Goal: Find specific page/section: Find specific page/section

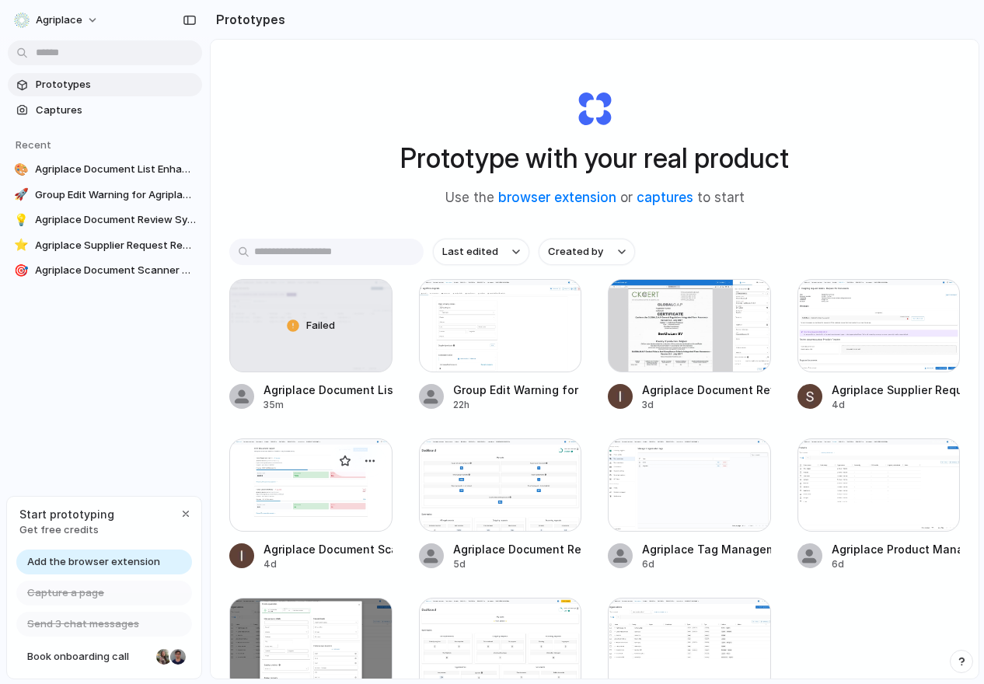
click at [335, 553] on div "Agriplace Document Scanner Dashboard" at bounding box center [327, 549] width 129 height 16
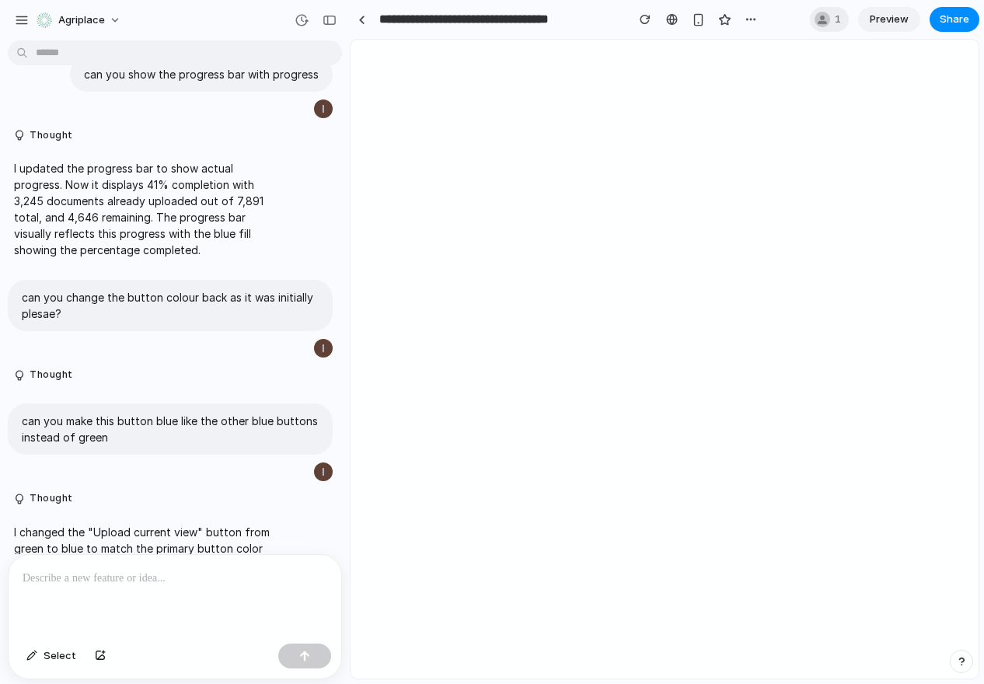
scroll to position [3854, 0]
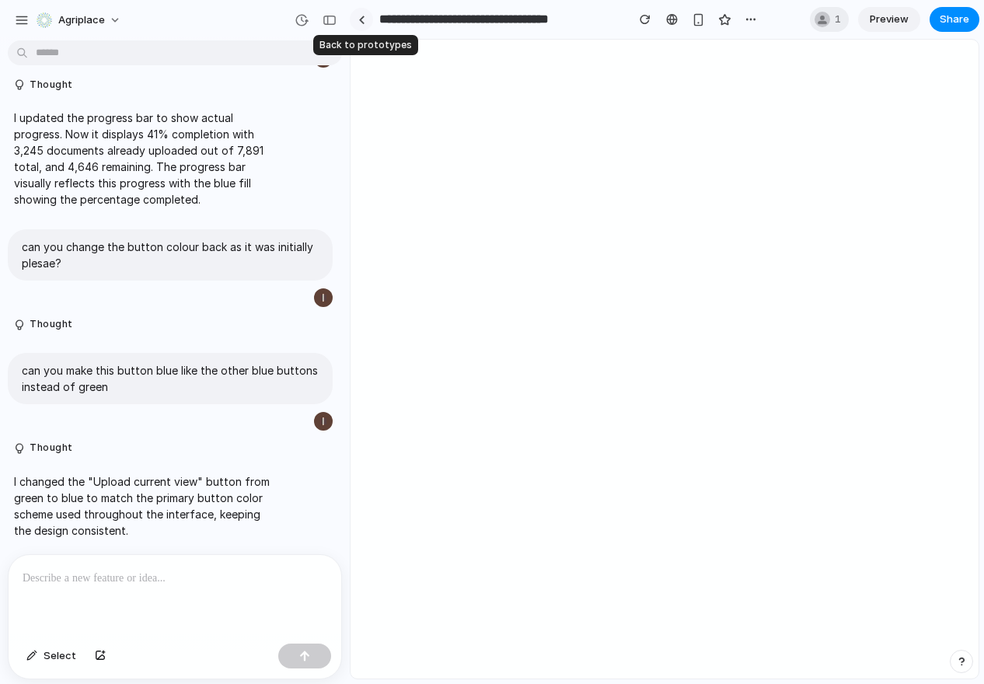
click at [364, 25] on link at bounding box center [361, 19] width 23 height 23
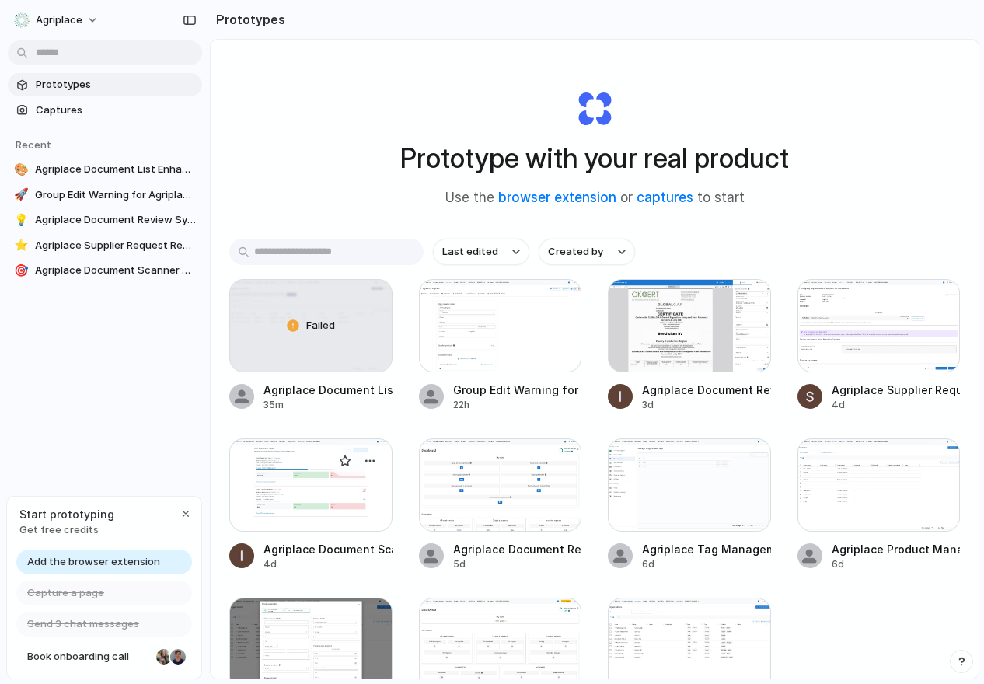
click at [326, 502] on div at bounding box center [310, 484] width 163 height 93
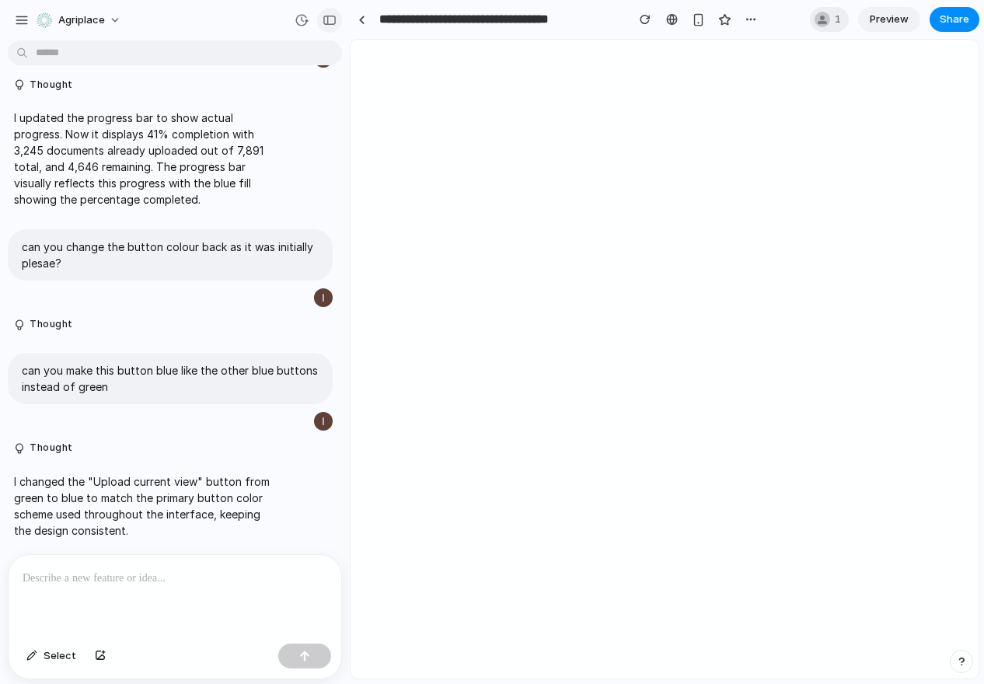
click at [329, 15] on div "button" at bounding box center [330, 20] width 14 height 11
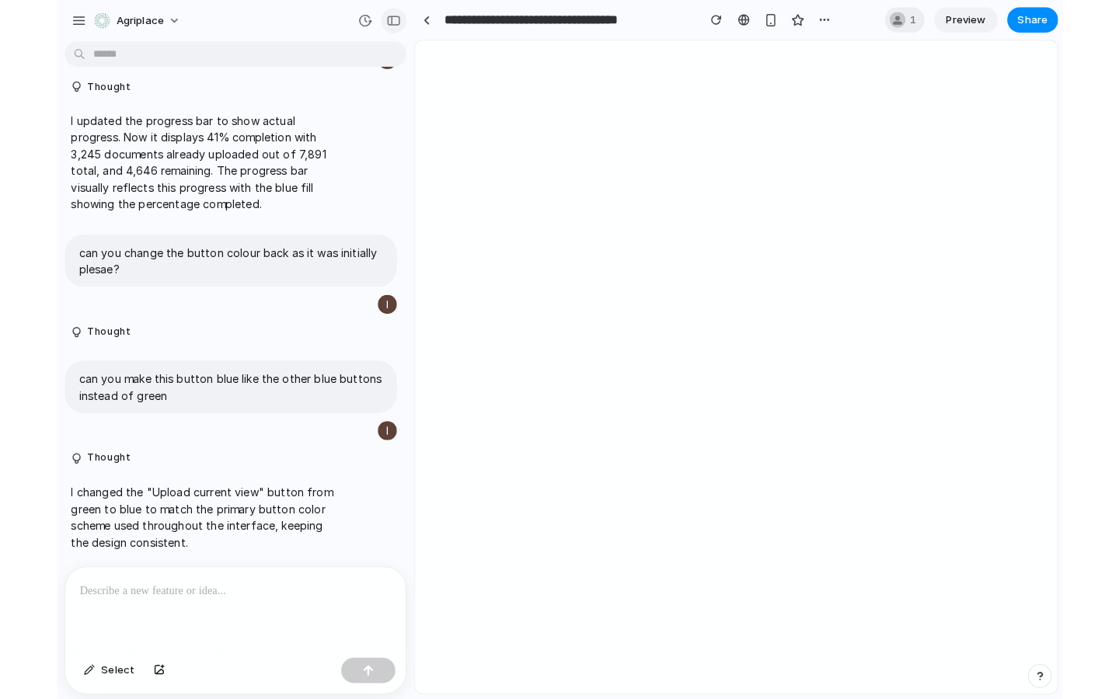
scroll to position [7338, 0]
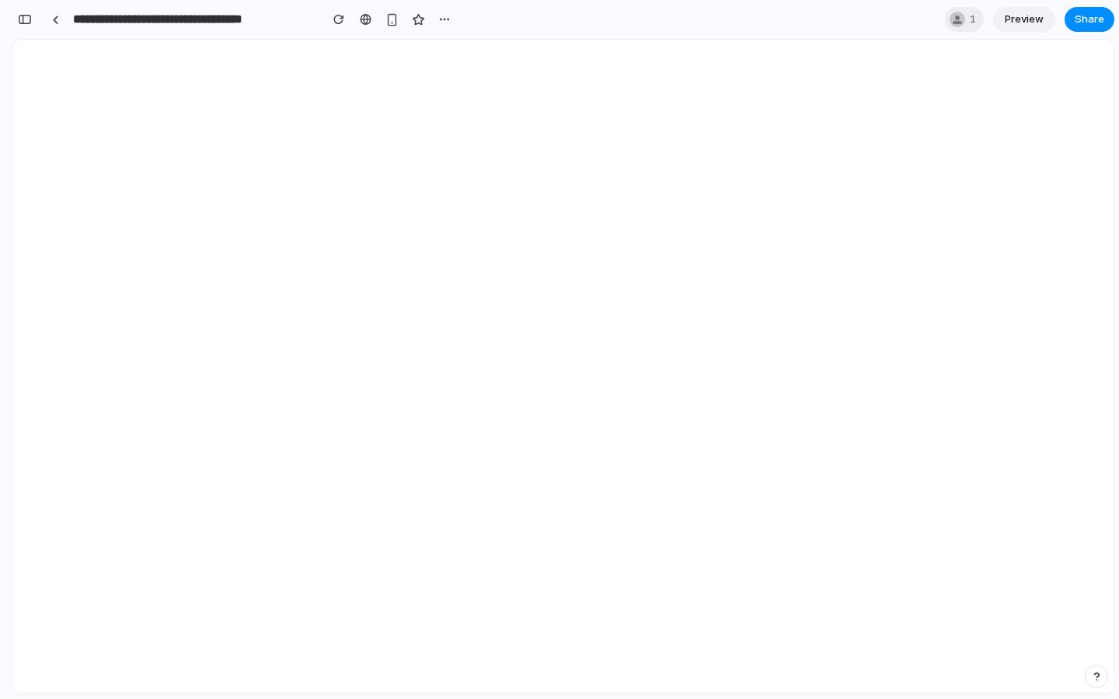
click at [983, 16] on span "Preview" at bounding box center [1024, 20] width 39 height 16
